Goal: Transaction & Acquisition: Download file/media

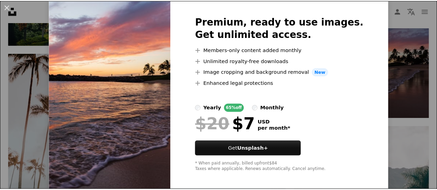
scroll to position [31, 0]
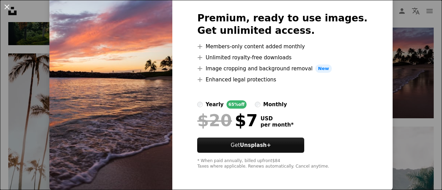
click at [8, 7] on button "An X shape" at bounding box center [7, 7] width 8 height 8
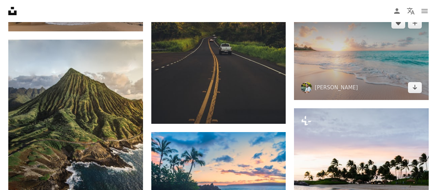
scroll to position [726, 0]
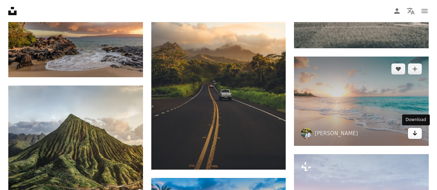
click at [416, 135] on icon "Arrow pointing down" at bounding box center [415, 133] width 6 height 8
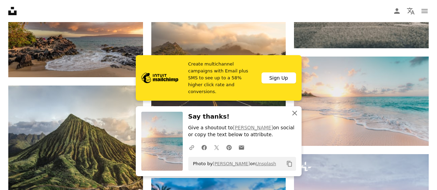
click at [294, 113] on icon "button" at bounding box center [294, 113] width 5 height 5
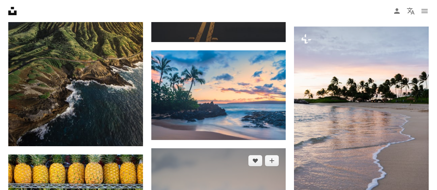
scroll to position [829, 0]
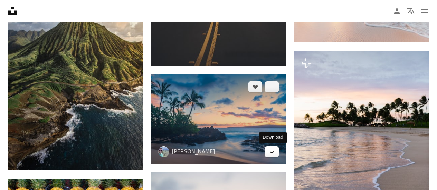
click at [274, 153] on icon "Arrow pointing down" at bounding box center [272, 152] width 6 height 8
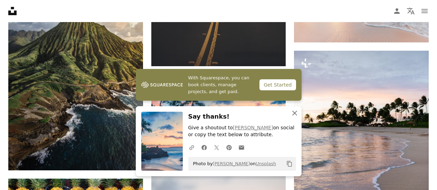
click at [295, 114] on icon "button" at bounding box center [294, 113] width 5 height 5
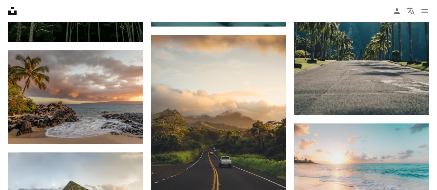
scroll to position [657, 0]
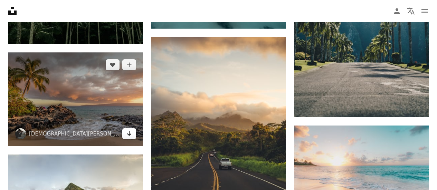
click at [128, 135] on icon "Arrow pointing down" at bounding box center [129, 134] width 6 height 8
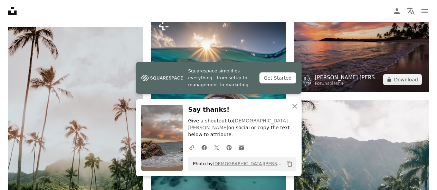
scroll to position [449, 0]
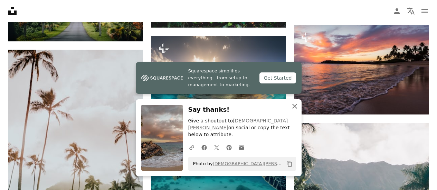
click at [295, 109] on icon "button" at bounding box center [294, 106] width 5 height 5
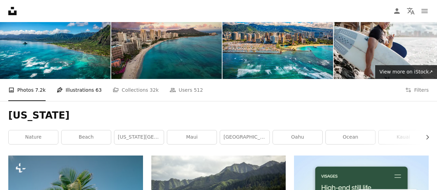
scroll to position [35, 0]
click at [40, 137] on link "nature" at bounding box center [33, 138] width 49 height 14
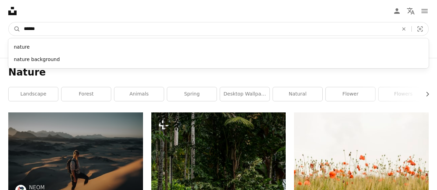
drag, startPoint x: 50, startPoint y: 30, endPoint x: 24, endPoint y: 30, distance: 25.6
click at [24, 30] on input "******" at bounding box center [208, 28] width 376 height 13
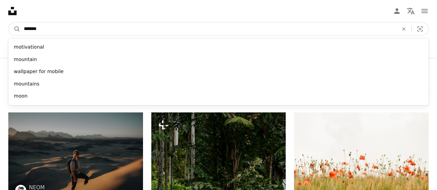
type input "********"
click button "A magnifying glass" at bounding box center [15, 28] width 12 height 13
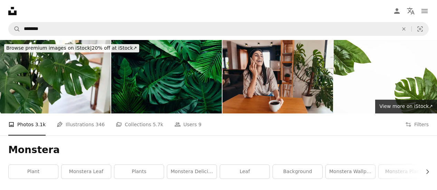
click at [175, 71] on img at bounding box center [166, 77] width 111 height 74
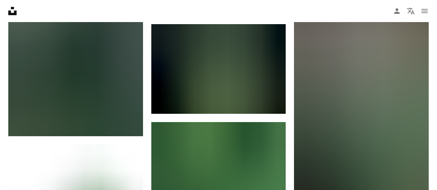
scroll to position [622, 0]
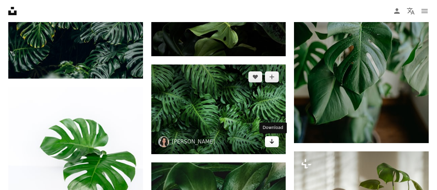
click at [273, 143] on icon "Arrow pointing down" at bounding box center [272, 142] width 6 height 8
